Goal: Obtain resource: Download file/media

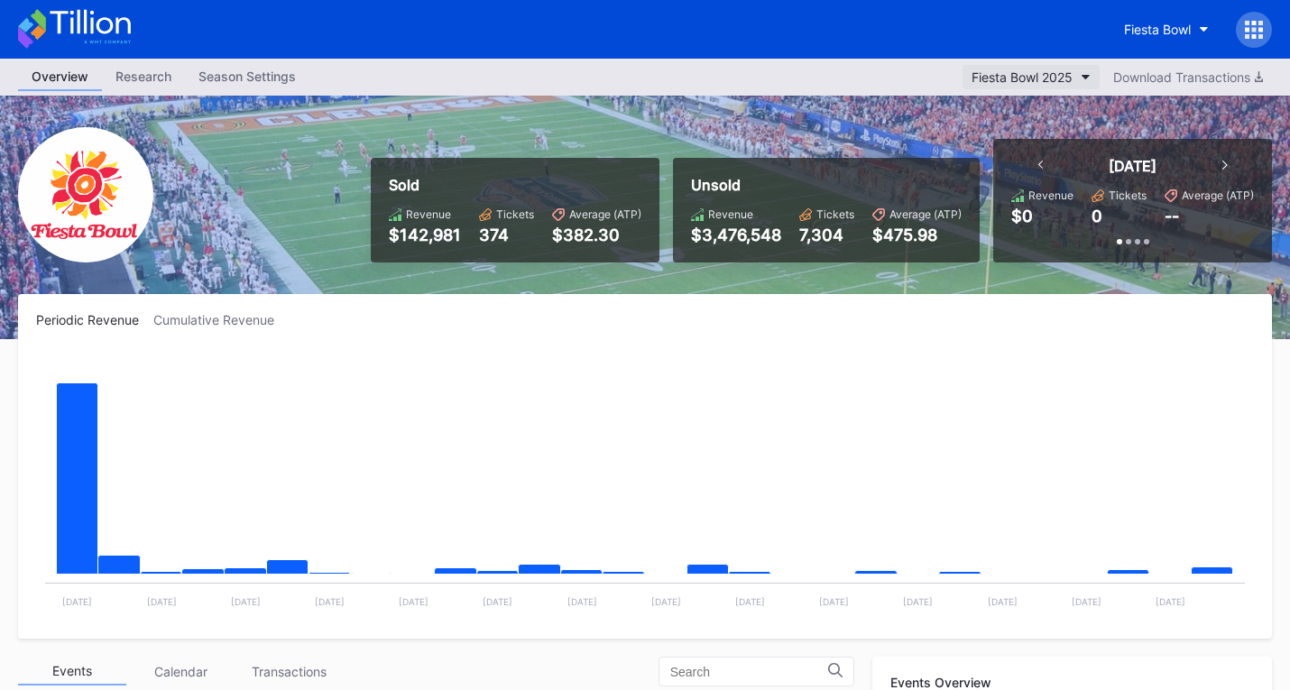
click at [1054, 75] on div "Fiesta Bowl 2025" at bounding box center [1021, 76] width 101 height 15
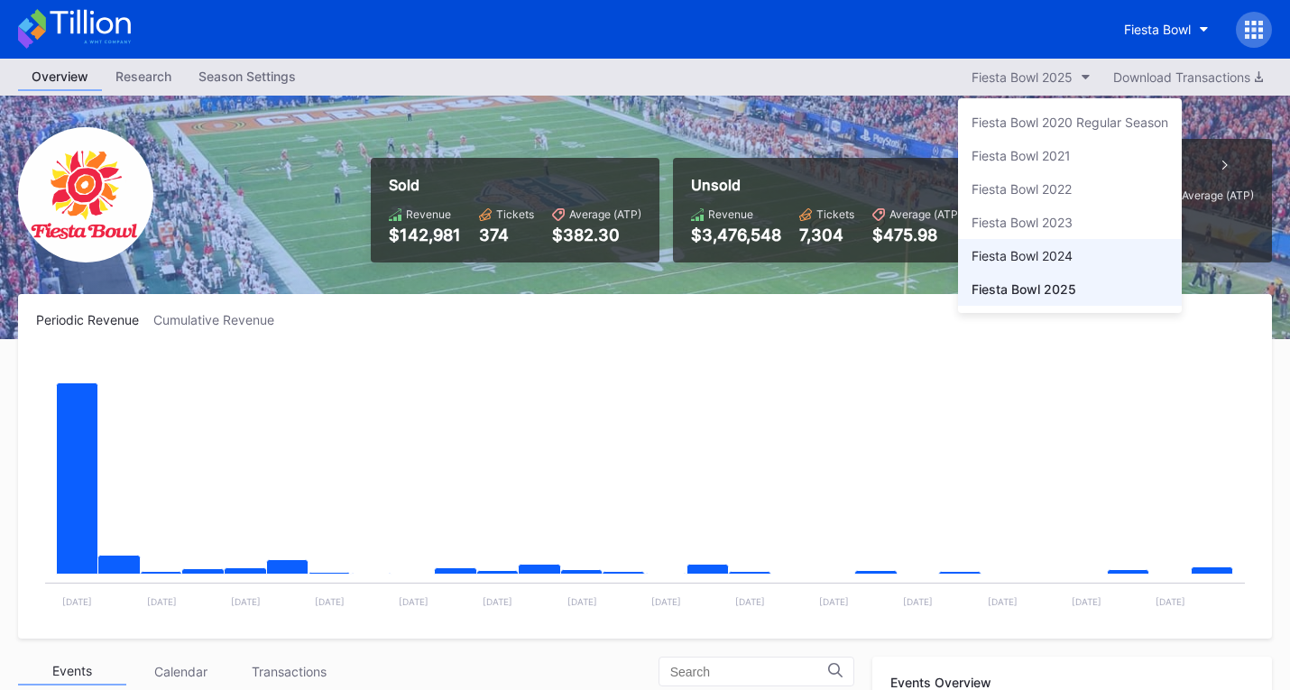
click at [1060, 247] on div "Fiesta Bowl 2024" at bounding box center [1070, 255] width 224 height 33
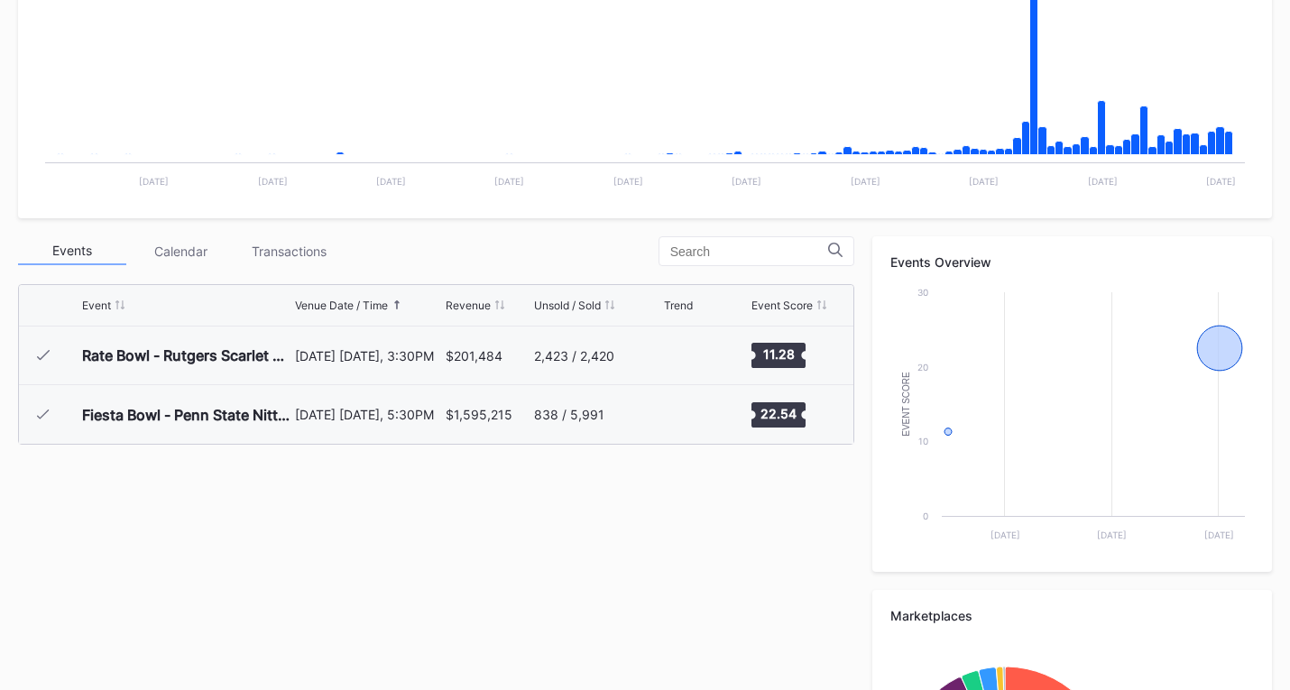
scroll to position [541, 0]
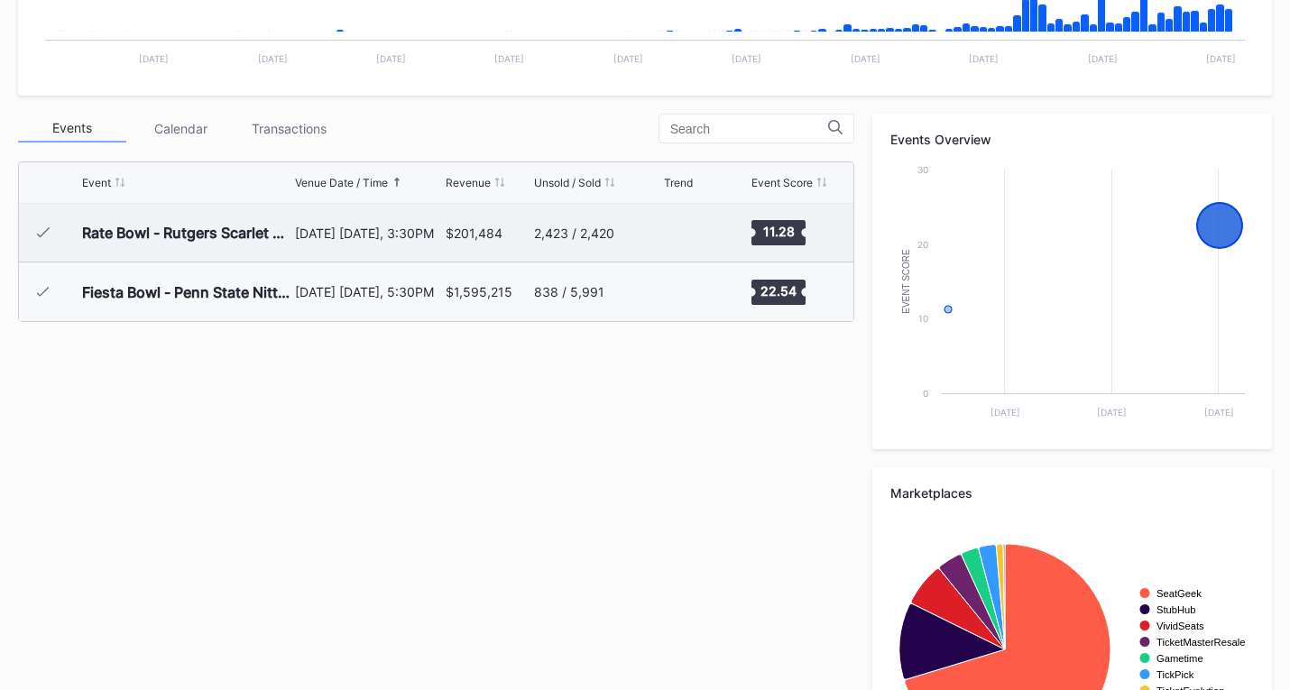
click at [206, 243] on div "Rate Bowl - Rutgers Scarlet Knights vs [US_STATE] State Wildcats" at bounding box center [186, 233] width 208 height 58
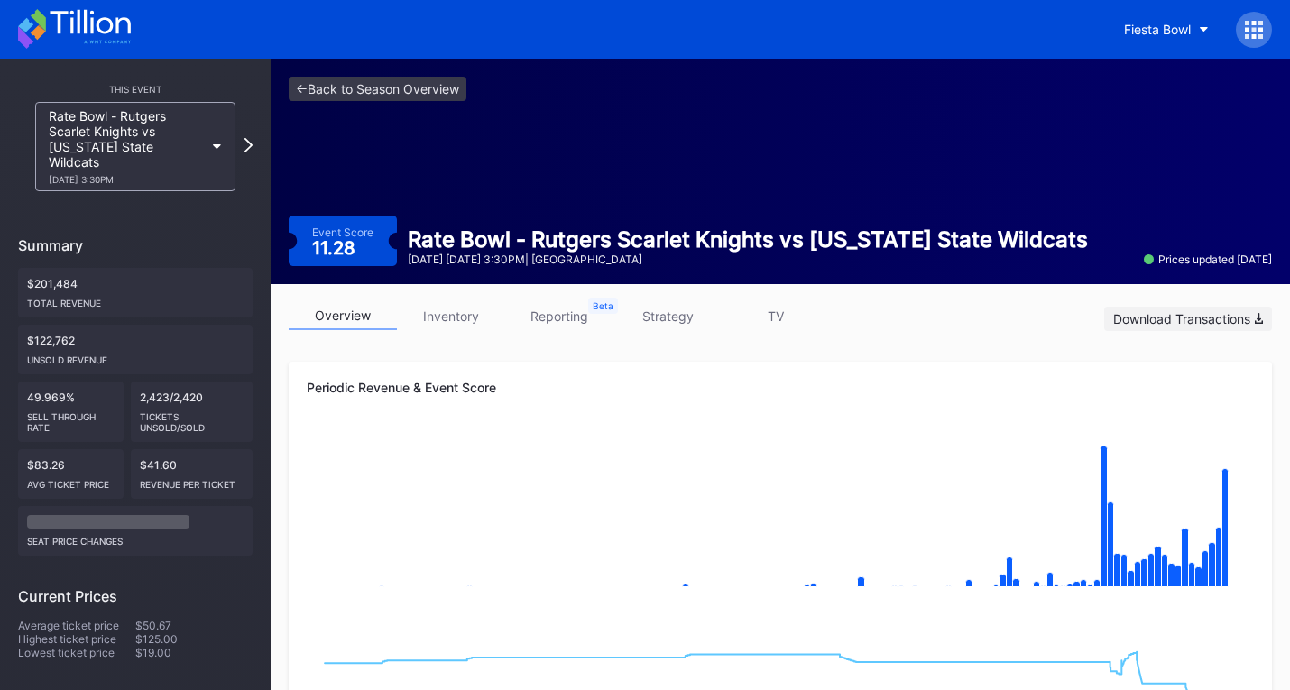
click at [1213, 318] on div "Download Transactions" at bounding box center [1188, 318] width 150 height 15
click at [112, 22] on icon at bounding box center [90, 22] width 80 height 24
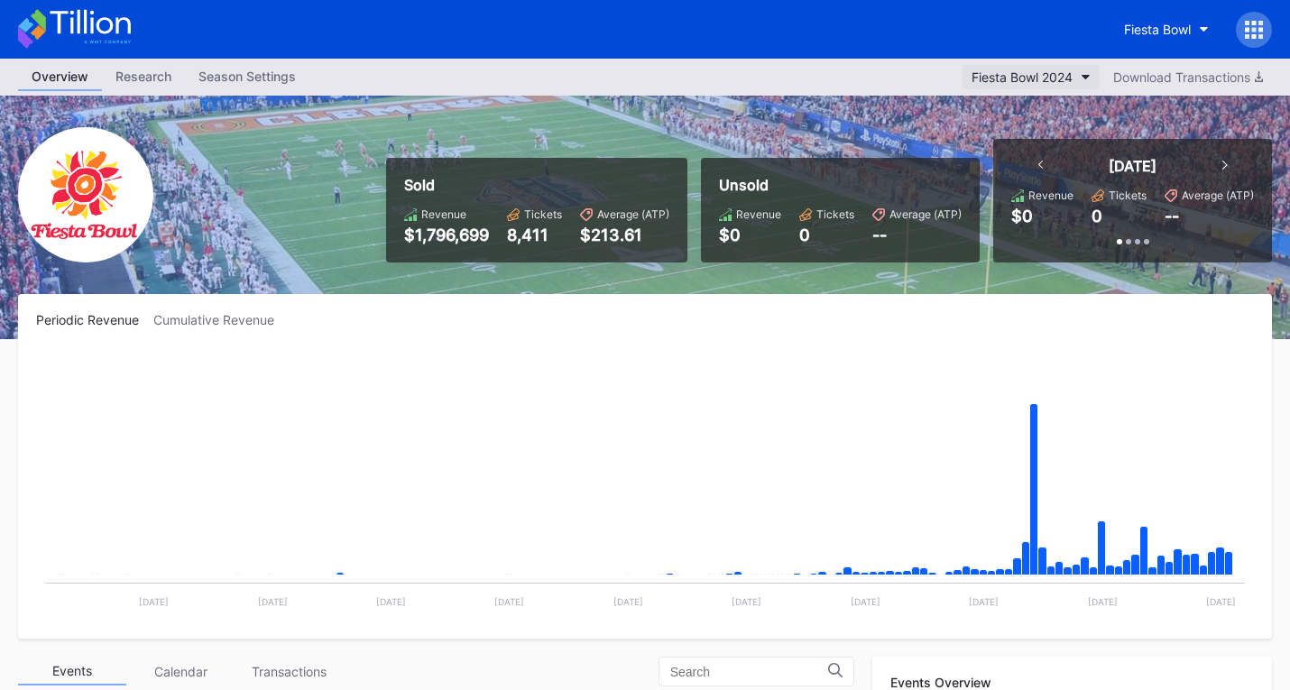
click at [979, 78] on div "Fiesta Bowl 2024" at bounding box center [1021, 76] width 101 height 15
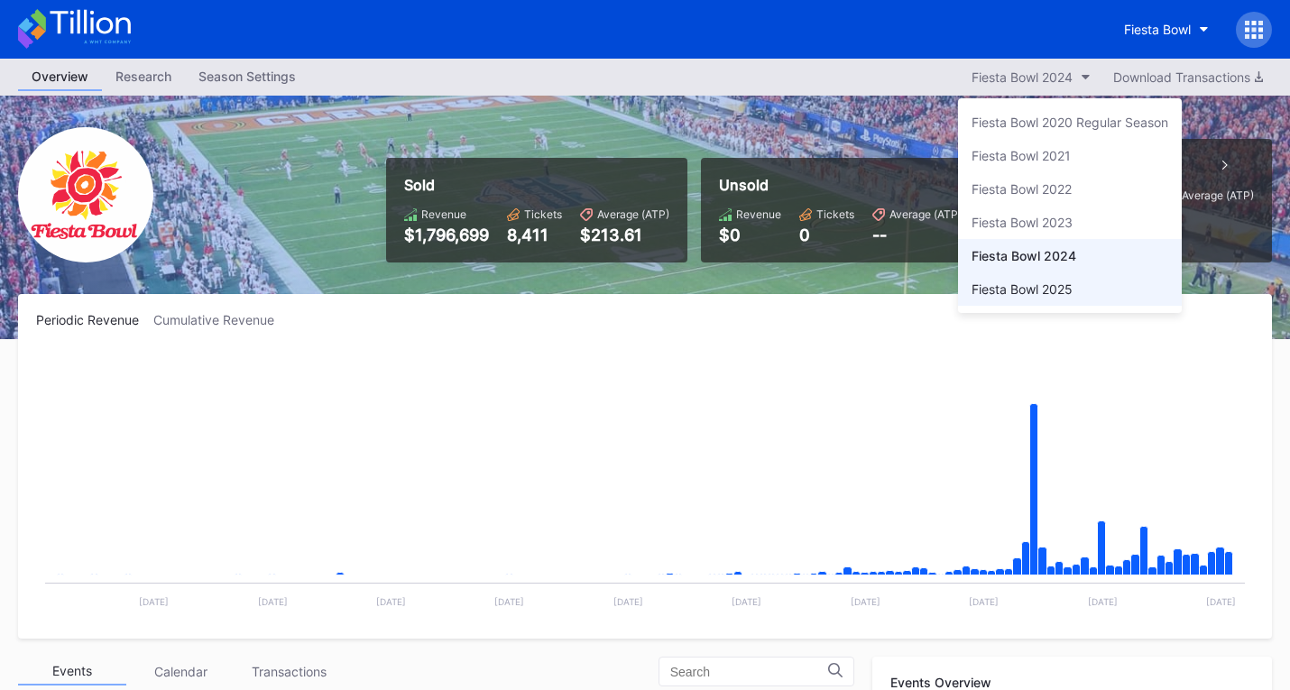
click at [1015, 287] on div "Fiesta Bowl 2025" at bounding box center [1021, 288] width 101 height 15
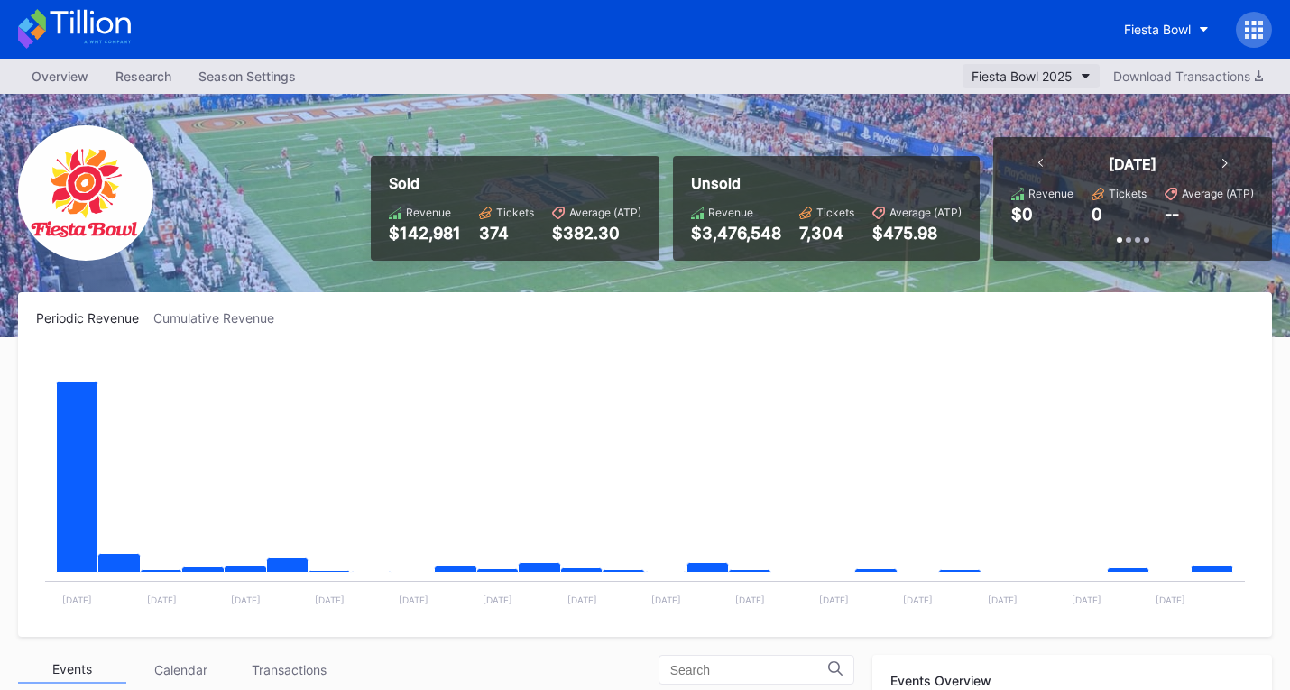
click at [1040, 84] on button "Fiesta Bowl 2025" at bounding box center [1030, 76] width 137 height 24
click at [262, 418] on rect "Chart title" at bounding box center [644, 483] width 1217 height 271
click at [1072, 68] on button "Fiesta Bowl 2025" at bounding box center [1030, 76] width 137 height 24
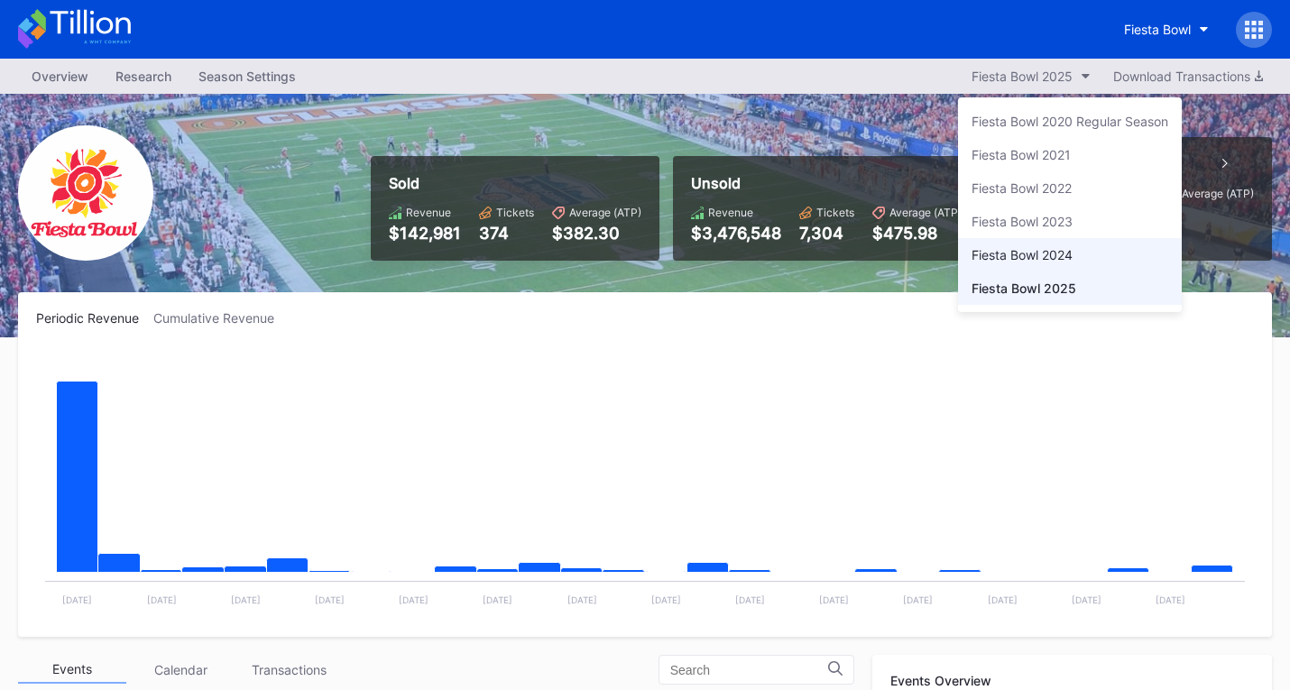
click at [1058, 253] on div "Fiesta Bowl 2024" at bounding box center [1021, 254] width 101 height 15
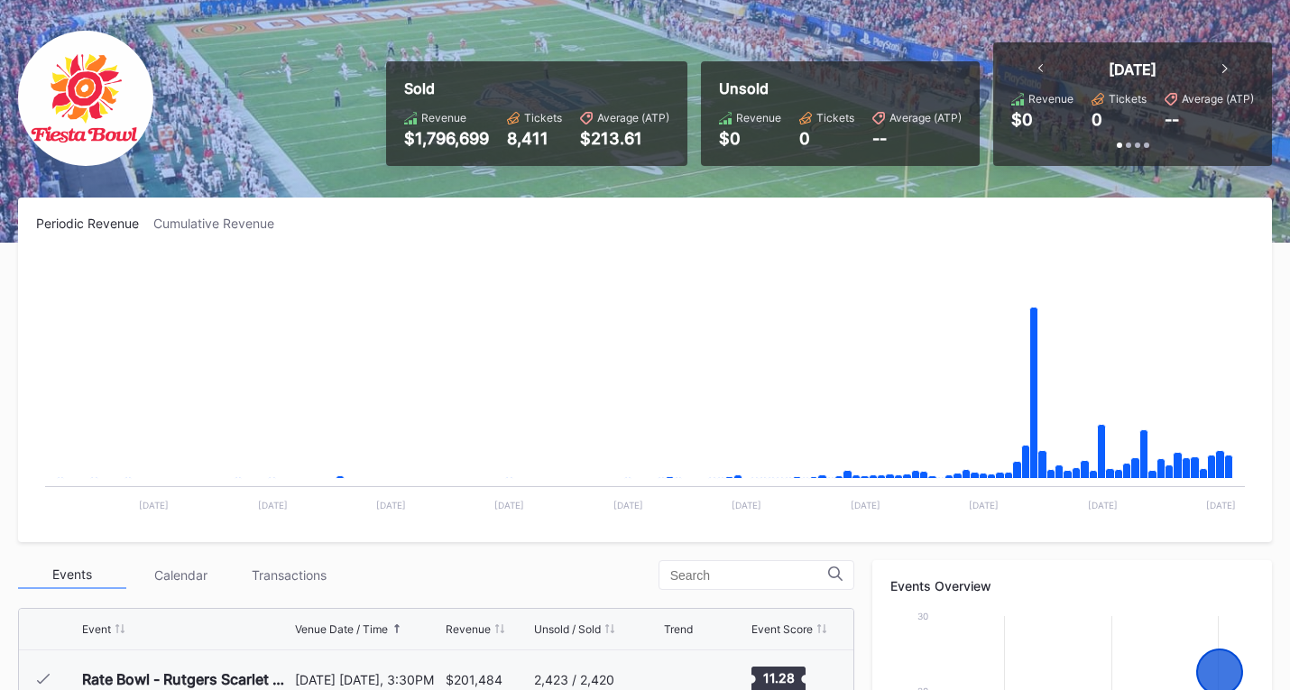
scroll to position [90, 0]
